Goal: Check status: Check status

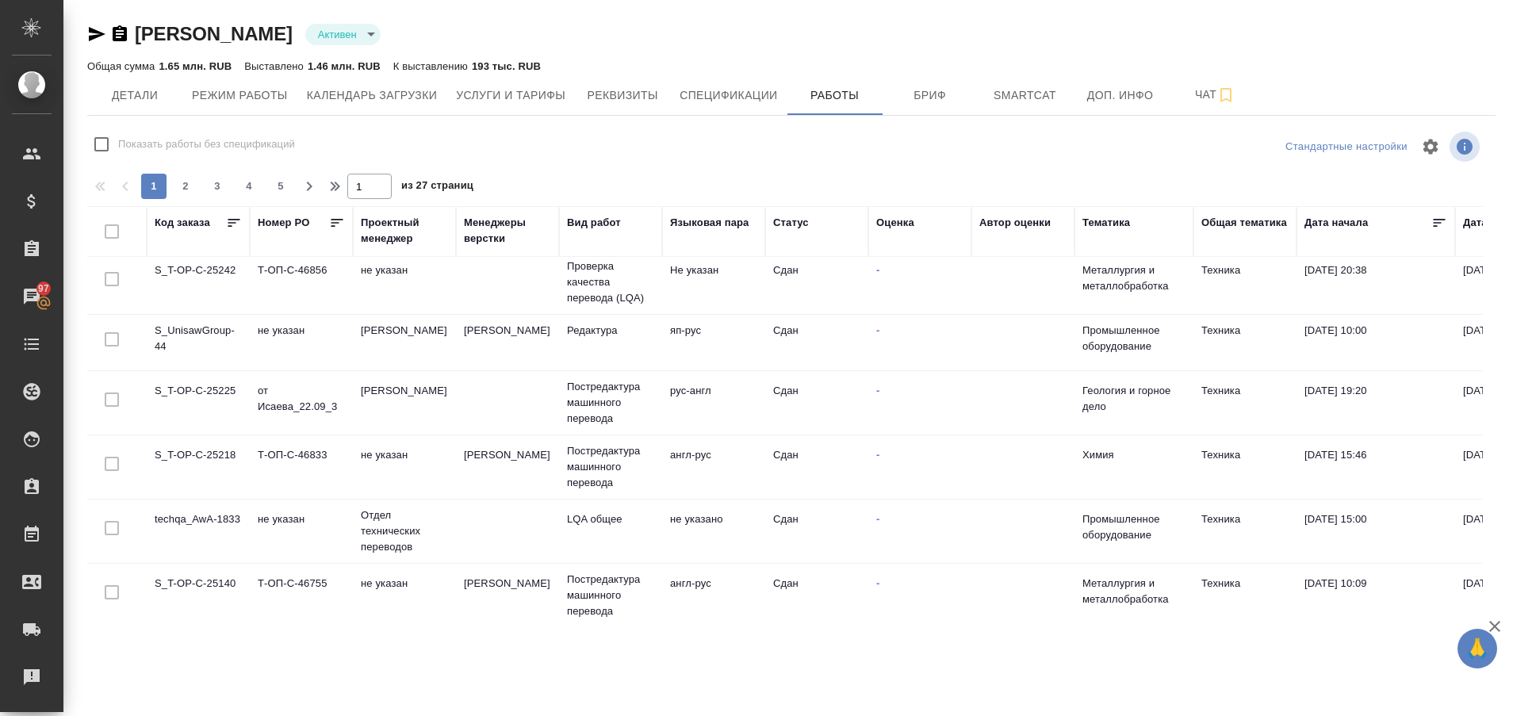
scroll to position [1152, 0]
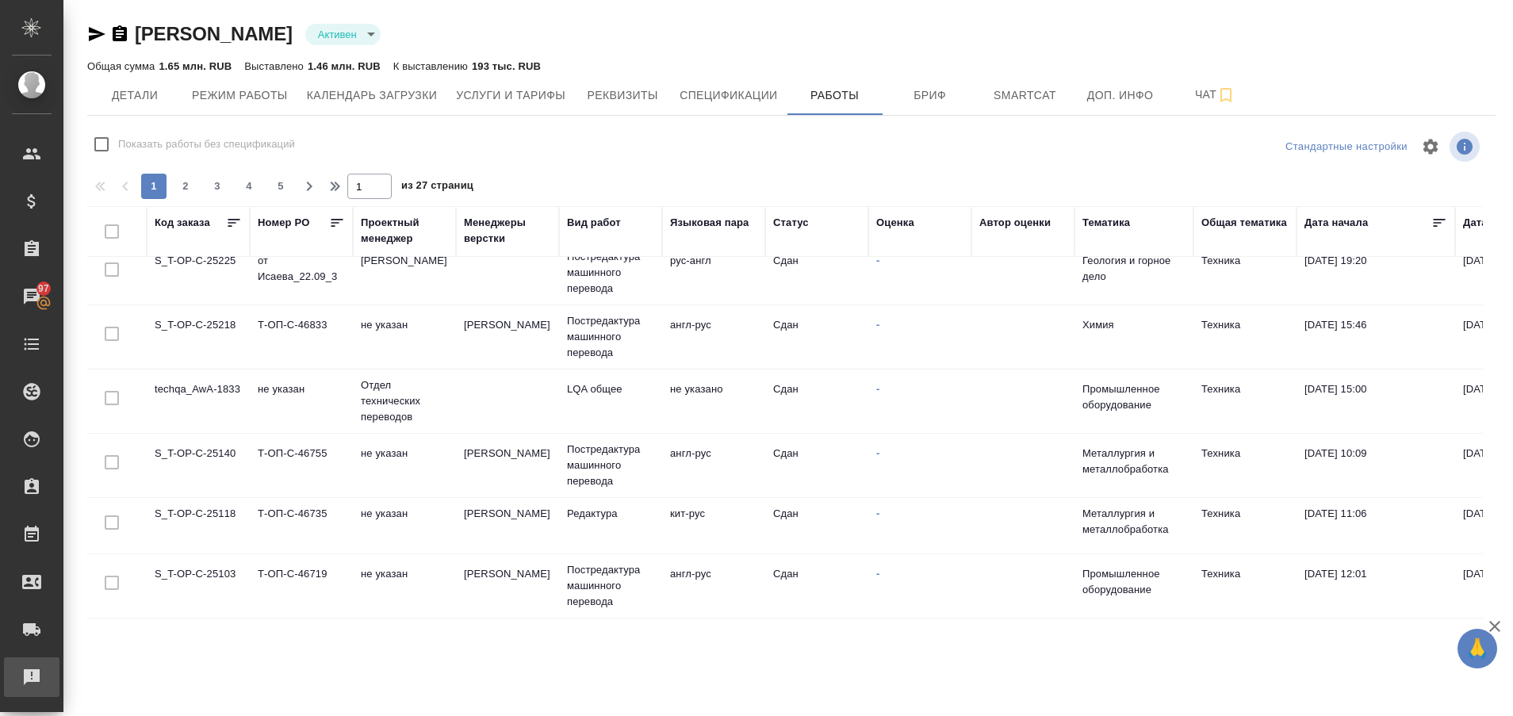
click at [15, 682] on div "Рекламации" at bounding box center [12, 677] width 40 height 24
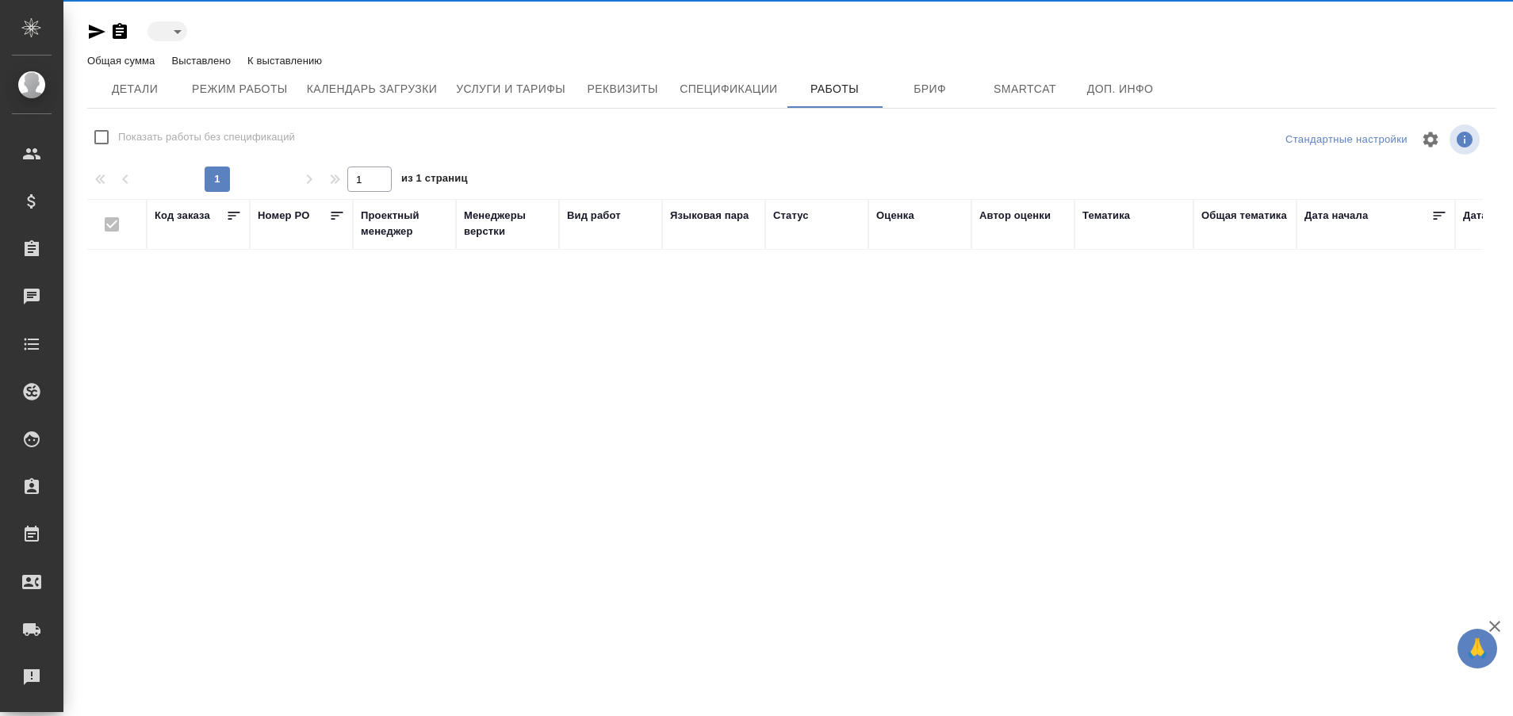
type input "active"
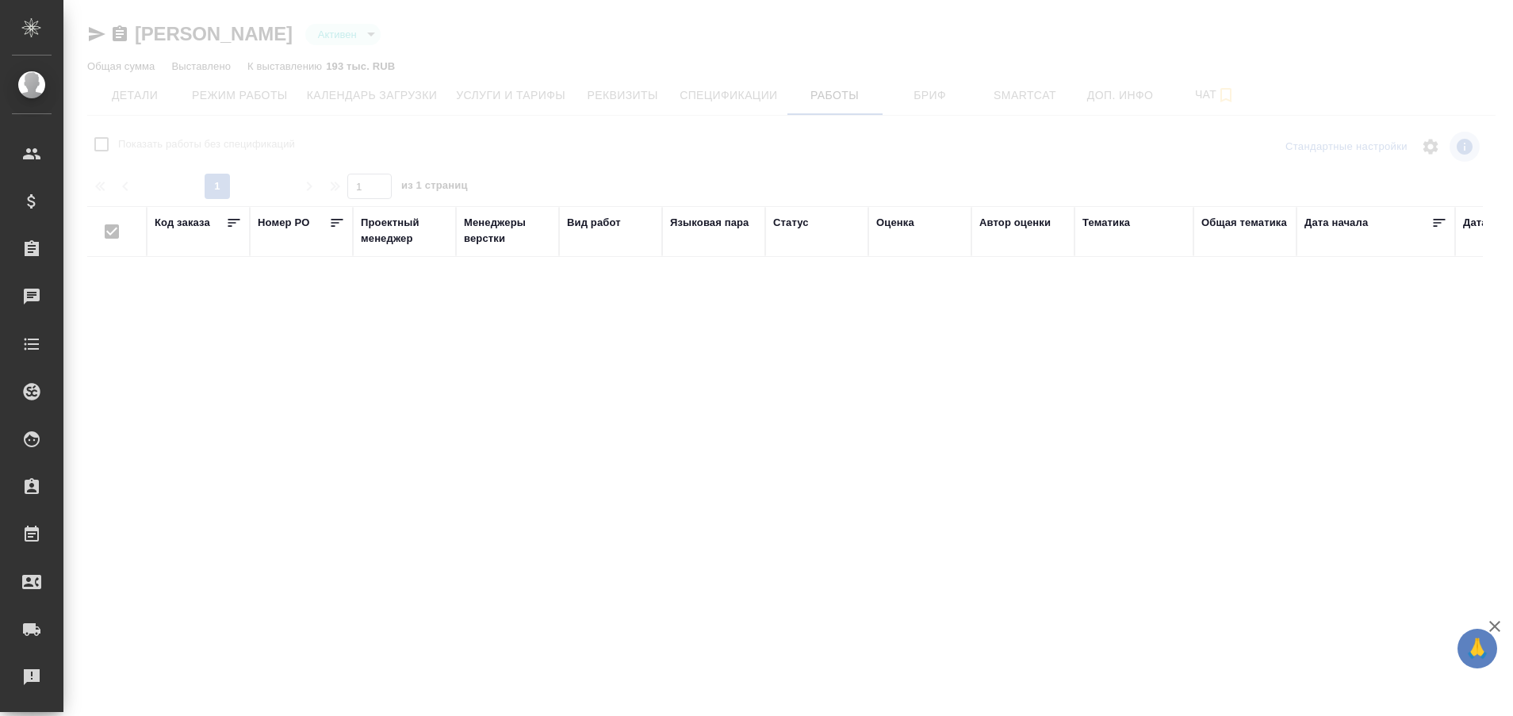
checkbox input "false"
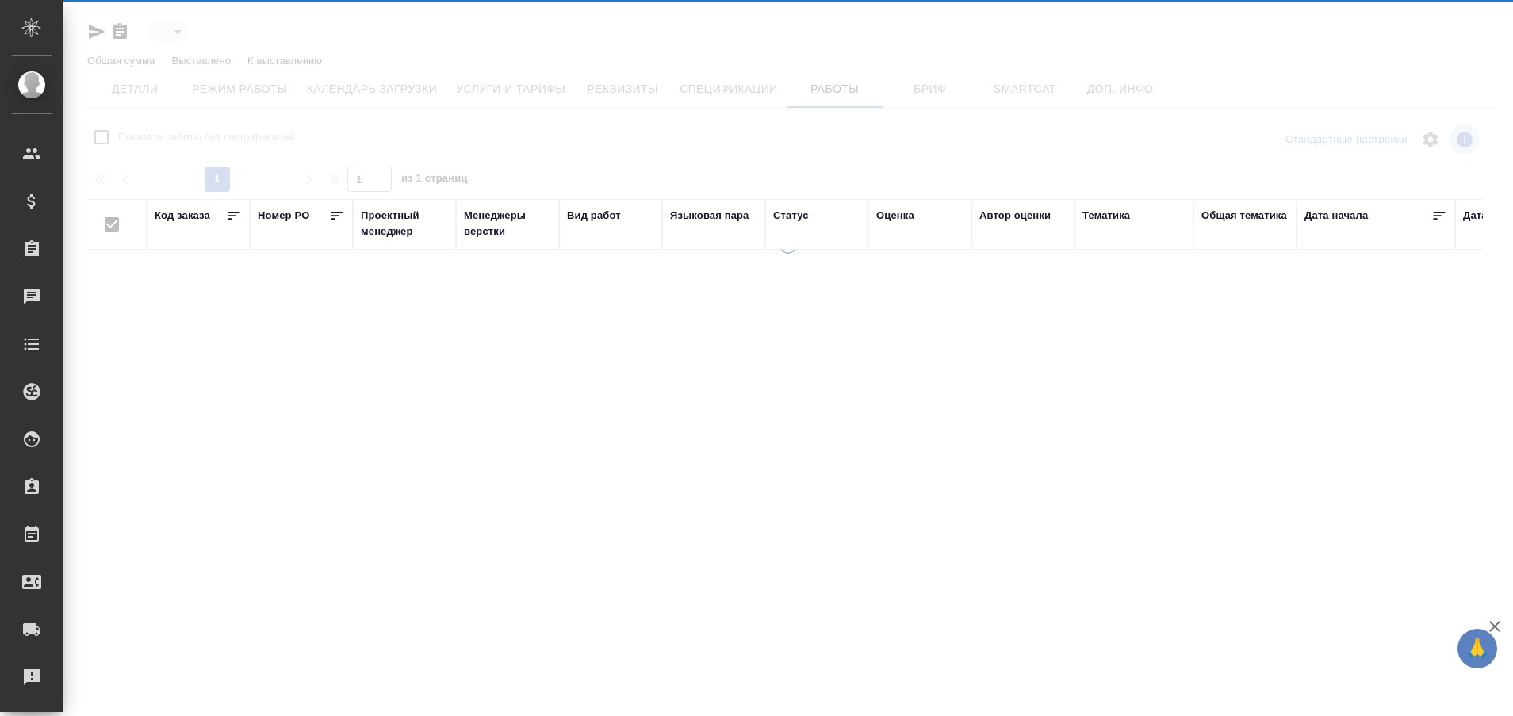
type input "active"
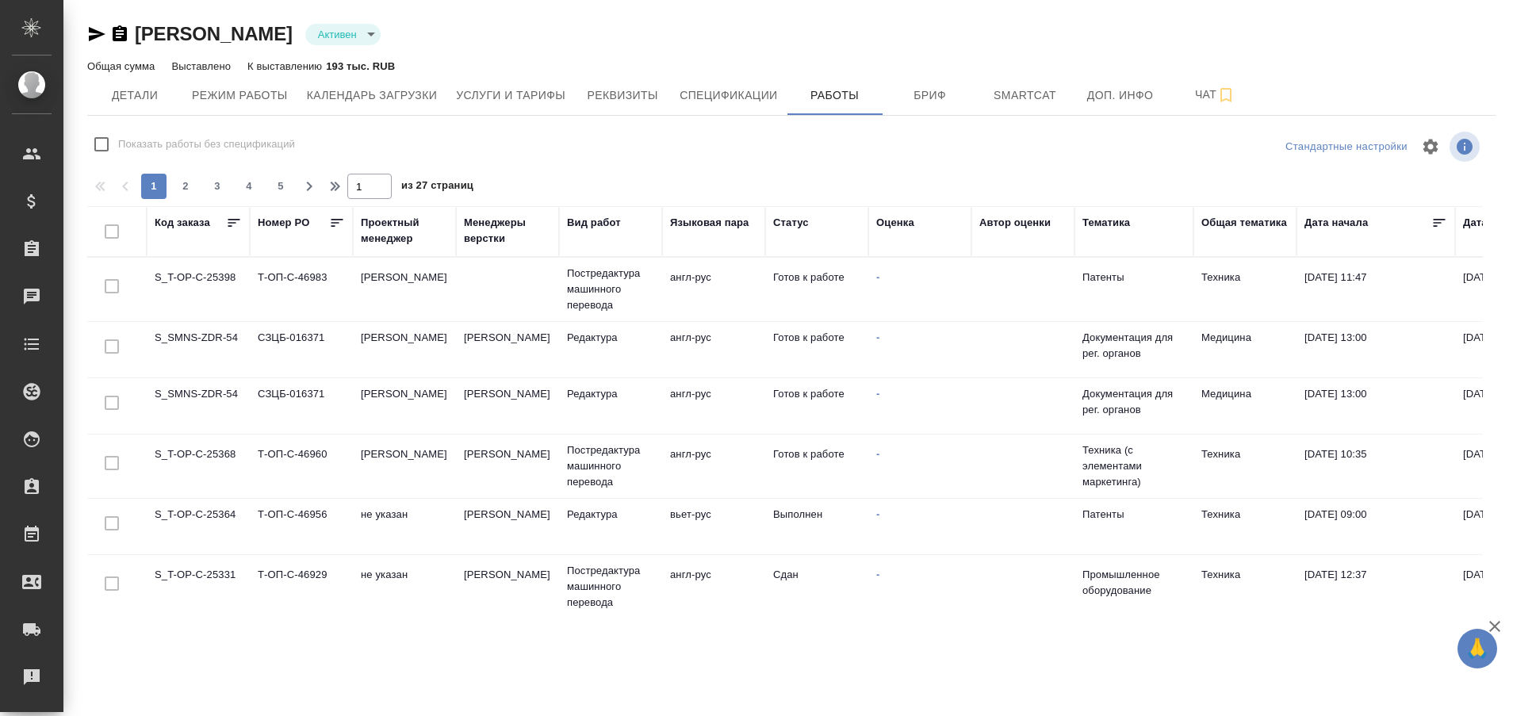
checkbox input "false"
